Goal: Task Accomplishment & Management: Complete application form

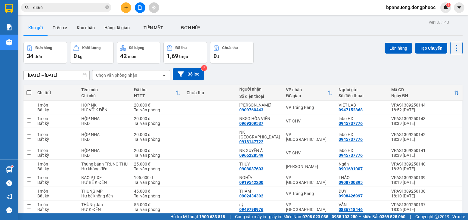
click at [65, 6] on input "6466" at bounding box center [68, 7] width 71 height 7
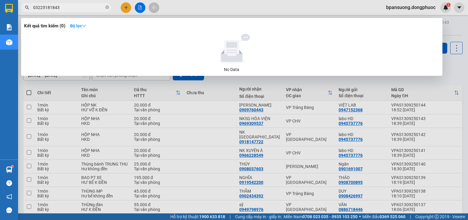
click at [42, 7] on input "03225181843" at bounding box center [68, 7] width 71 height 7
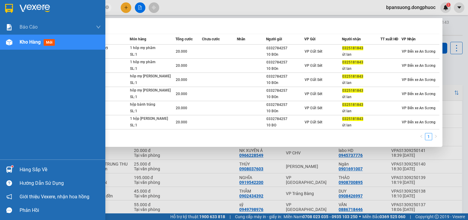
click at [9, 167] on img at bounding box center [9, 170] width 6 height 6
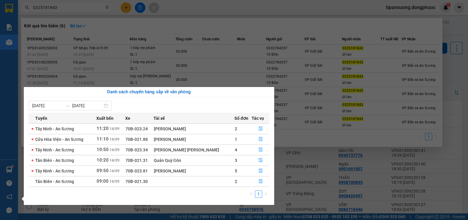
drag, startPoint x: 1, startPoint y: 157, endPoint x: 2, endPoint y: 160, distance: 3.4
click at [1, 157] on div "Báo cáo Mẫu 1: Báo cáo dòng tiền theo nhân viên Mẫu 1: Báo cáo dòng tiền theo n…" at bounding box center [9, 110] width 18 height 220
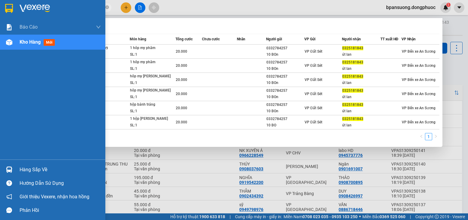
click at [26, 169] on div "Hàng sắp về" at bounding box center [60, 169] width 81 height 9
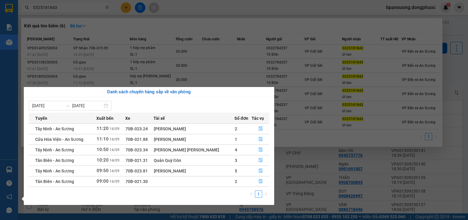
click at [97, 11] on section "Kết quả [PERSON_NAME] ( 6 ) Bộ lọc Mã ĐH Trạng thái Món hàng Tổng [PERSON_NAME]…" at bounding box center [234, 110] width 468 height 220
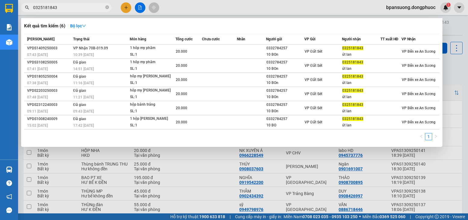
click at [94, 8] on input "0325181843" at bounding box center [68, 7] width 71 height 7
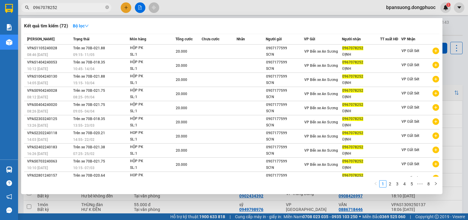
click at [83, 8] on input "0967078252" at bounding box center [68, 7] width 71 height 7
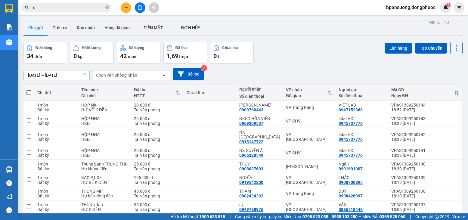
type input "c"
click at [126, 6] on icon "plus" at bounding box center [126, 7] width 4 height 4
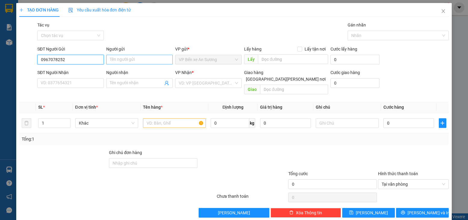
type input "0967078252"
click at [138, 64] on input "Người gửi" at bounding box center [139, 60] width 67 height 10
type input "D"
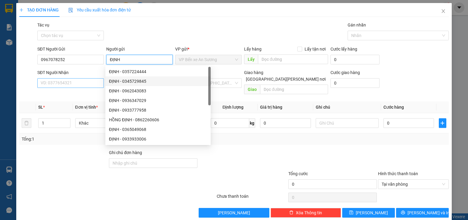
type input "ĐỊNH"
click at [65, 80] on input "SĐT Người Nhận" at bounding box center [70, 83] width 67 height 10
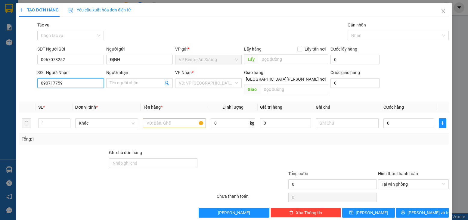
type input "0907177599"
click at [73, 94] on div "0907177599 - SƠN" at bounding box center [70, 95] width 59 height 7
type input "SƠN"
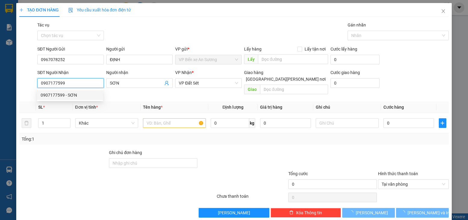
type input "20.000"
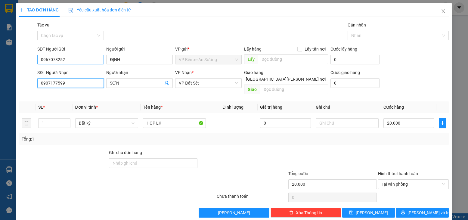
type input "0907177599"
click at [71, 57] on input "0967078252" at bounding box center [70, 60] width 67 height 10
click at [60, 67] on div "0907177599 - SƠN" at bounding box center [70, 72] width 66 height 10
type input "0907177599"
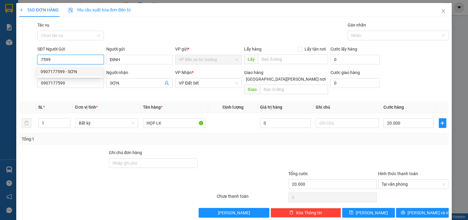
type input "SƠN"
type input "0907177599"
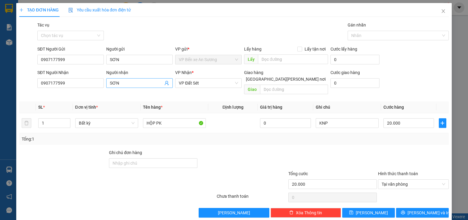
click at [134, 83] on input "SƠN" at bounding box center [136, 83] width 53 height 7
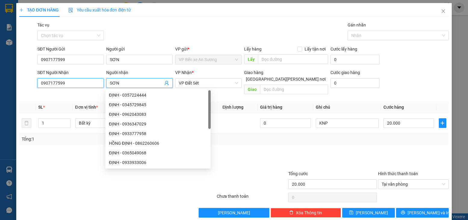
click at [69, 82] on input "0907177599" at bounding box center [70, 83] width 67 height 10
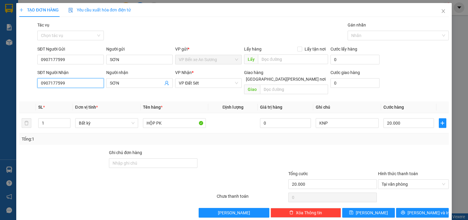
click at [93, 87] on input "0907177599" at bounding box center [70, 83] width 67 height 10
click at [83, 83] on input "0907177599" at bounding box center [70, 83] width 67 height 10
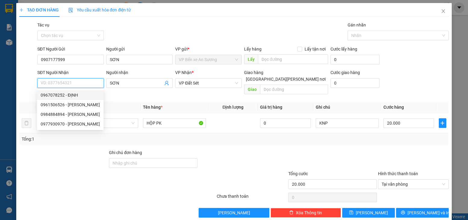
click at [66, 93] on div "0967078252 - ĐỊNH" at bounding box center [70, 95] width 59 height 7
type input "0967078252"
type input "ĐỊNH"
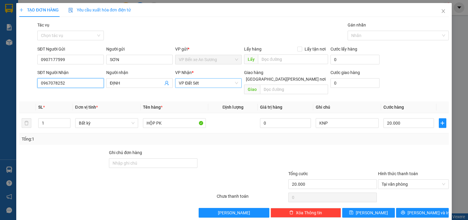
click at [225, 87] on span "VP Đất Sét" at bounding box center [208, 83] width 59 height 9
type input "0967078252"
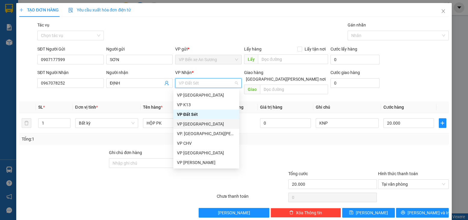
click at [185, 124] on div "VP [GEOGRAPHIC_DATA]" at bounding box center [206, 124] width 59 height 7
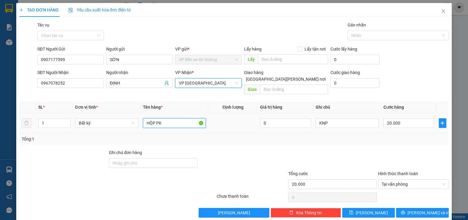
click at [170, 120] on input "HỘP PK" at bounding box center [174, 123] width 63 height 10
click at [164, 118] on input "HỘP PK" at bounding box center [174, 123] width 63 height 10
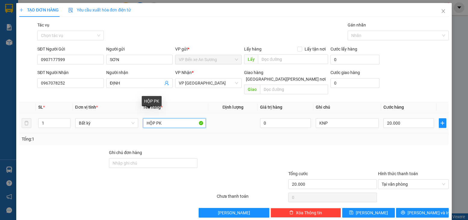
click at [164, 118] on input "HỘP PK" at bounding box center [174, 123] width 63 height 10
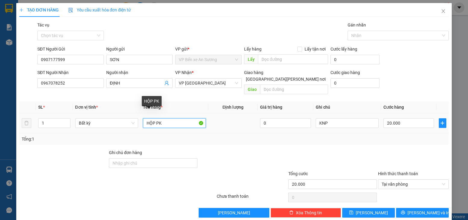
click at [164, 118] on input "HỘP PK" at bounding box center [174, 123] width 63 height 10
click at [190, 105] on th "Tên hàng *" at bounding box center [175, 107] width 68 height 12
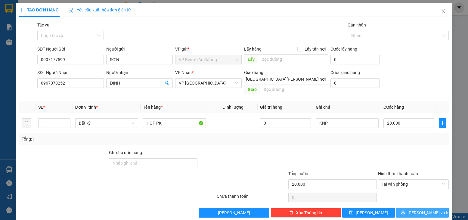
click at [400, 208] on button "[PERSON_NAME] và In" at bounding box center [422, 213] width 53 height 10
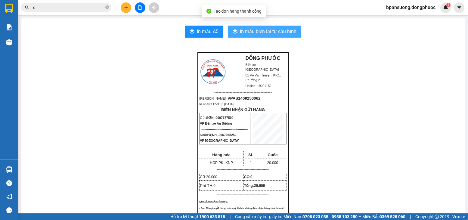
click at [266, 36] on button "In mẫu biên lai tự cấu hình" at bounding box center [264, 32] width 73 height 12
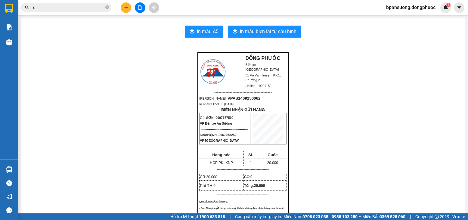
click at [44, 6] on input "c" at bounding box center [68, 7] width 71 height 7
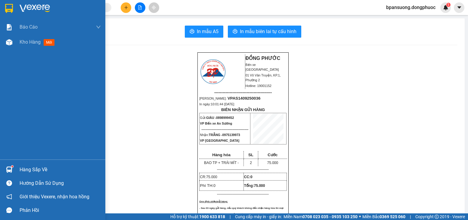
click at [5, 173] on div at bounding box center [9, 169] width 11 height 11
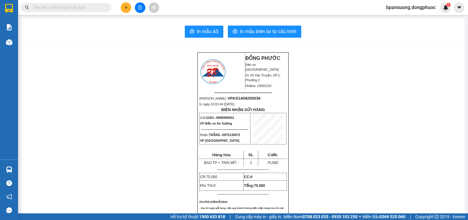
drag, startPoint x: 89, startPoint y: 1, endPoint x: 79, endPoint y: 4, distance: 10.6
click at [89, 1] on section "Kết quả tìm kiếm ( 0 ) Bộ lọc No Data bpansuong.dongphuoc 1 Báo cáo Mẫu 1: Báo …" at bounding box center [234, 110] width 468 height 220
click at [79, 4] on span at bounding box center [66, 7] width 90 height 9
click at [75, 7] on input "text" at bounding box center [68, 7] width 71 height 7
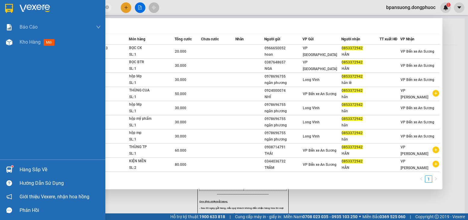
click at [13, 171] on div at bounding box center [9, 169] width 11 height 11
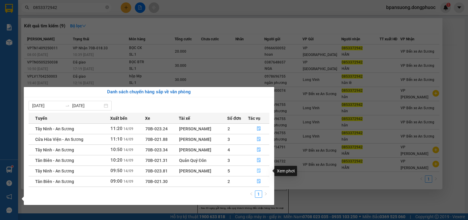
click at [259, 170] on icon "file-done" at bounding box center [259, 171] width 4 height 4
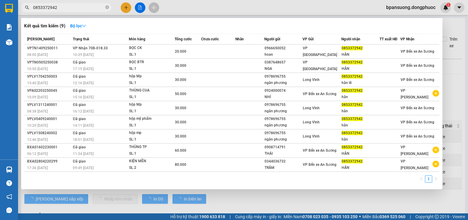
click at [229, 200] on div at bounding box center [234, 110] width 468 height 220
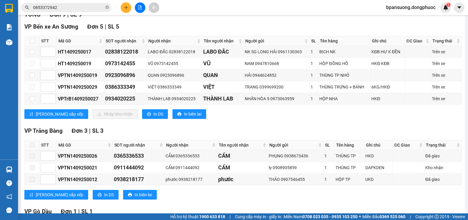
scroll to position [90, 0]
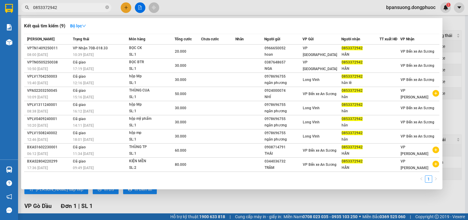
click at [66, 11] on input "0853372942" at bounding box center [68, 7] width 71 height 7
click at [66, 10] on input "0853372942" at bounding box center [68, 7] width 71 height 7
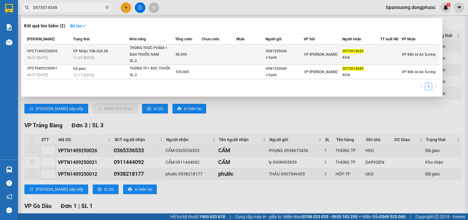
type input "0973014549"
click at [62, 52] on div "VPCT1409250005" at bounding box center [49, 51] width 44 height 6
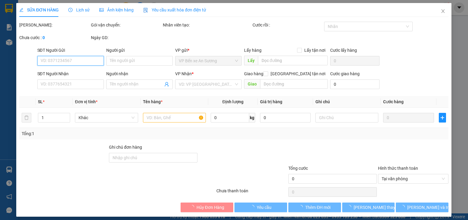
type input "0981255040"
type input "c hạnh"
type input "0973014549"
type input "KHA"
type input "40.000"
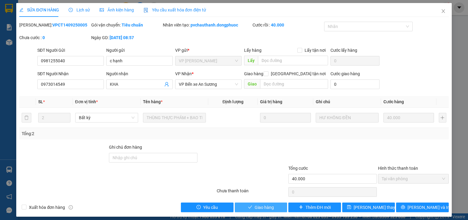
click at [255, 208] on span "Giao hàng" at bounding box center [264, 207] width 19 height 7
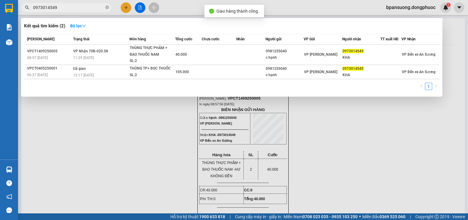
click at [74, 8] on input "0973014549" at bounding box center [68, 7] width 71 height 7
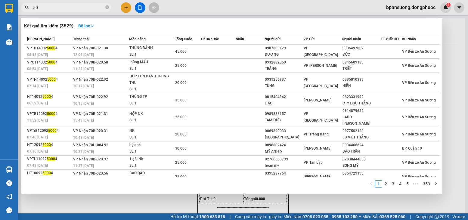
type input "5"
